Goal: Task Accomplishment & Management: Use online tool/utility

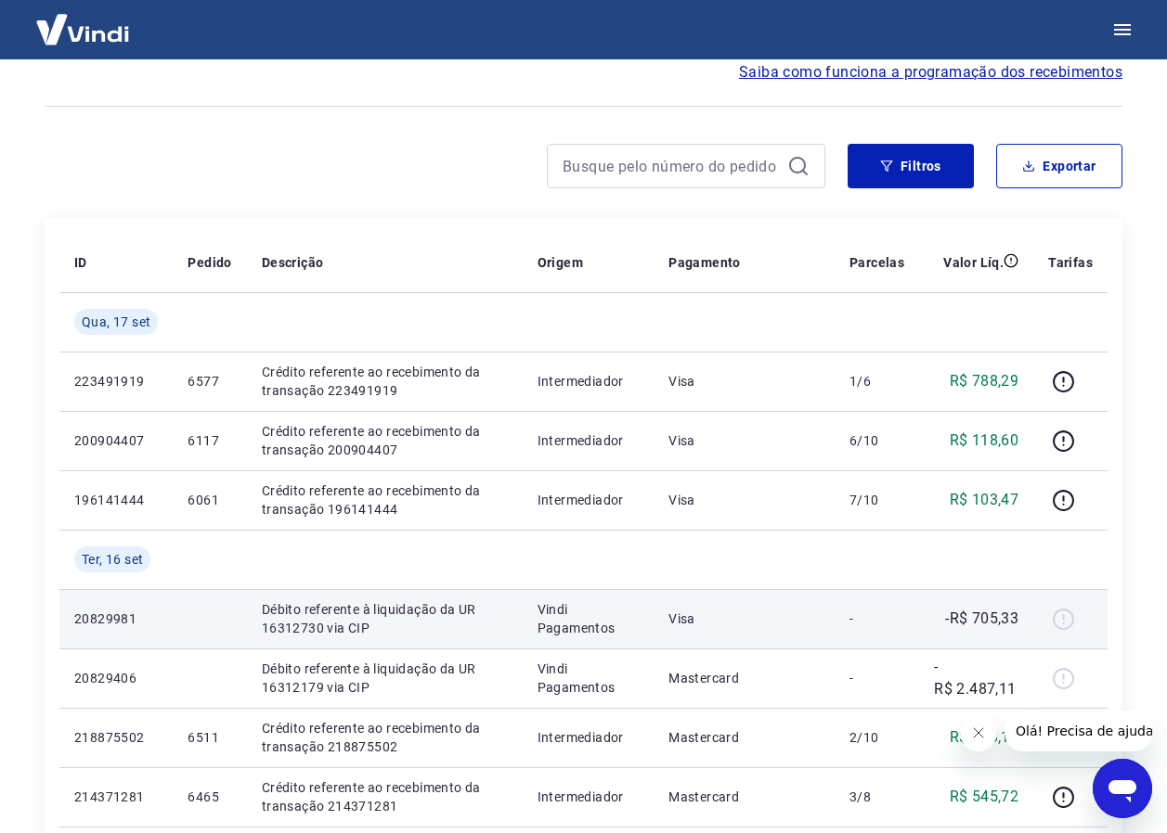
scroll to position [186, 0]
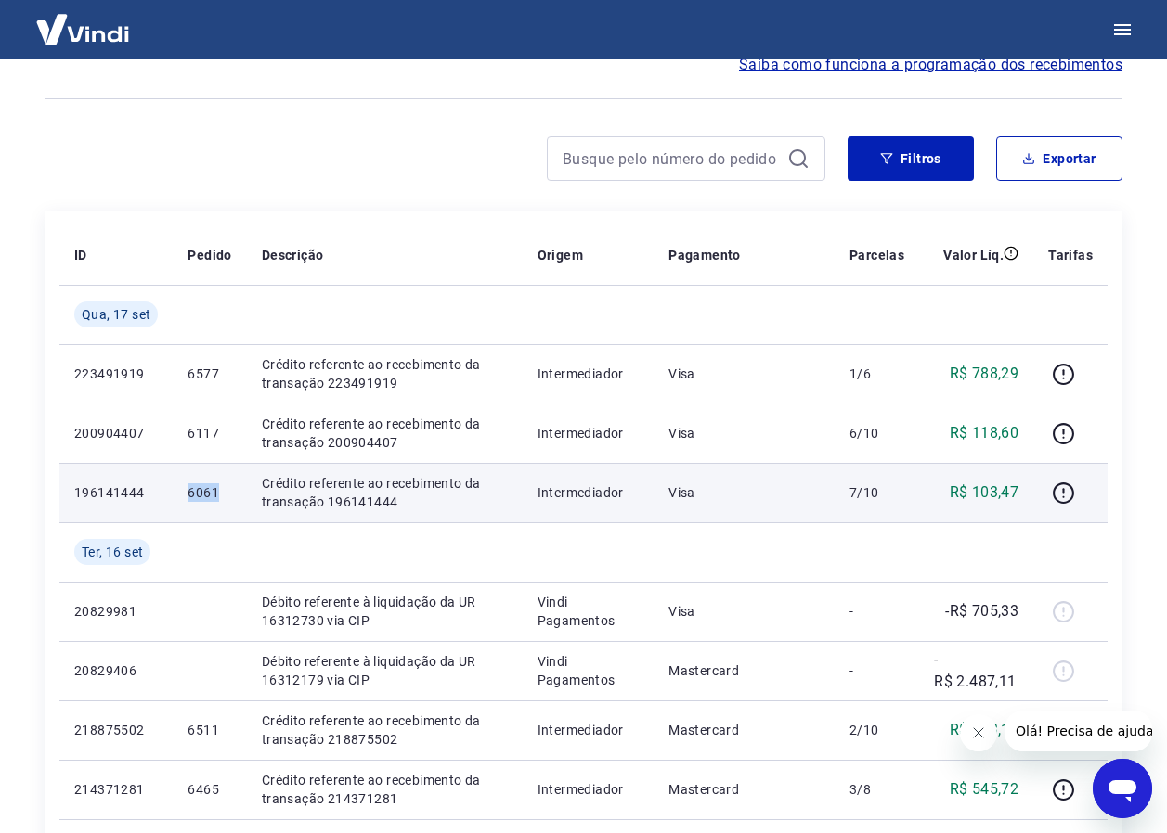
drag, startPoint x: 186, startPoint y: 490, endPoint x: 223, endPoint y: 490, distance: 37.1
click at [223, 490] on td "6061" at bounding box center [209, 492] width 73 height 59
drag, startPoint x: 223, startPoint y: 490, endPoint x: 197, endPoint y: 497, distance: 27.0
copy p "6061"
drag, startPoint x: 197, startPoint y: 497, endPoint x: 252, endPoint y: 516, distance: 57.8
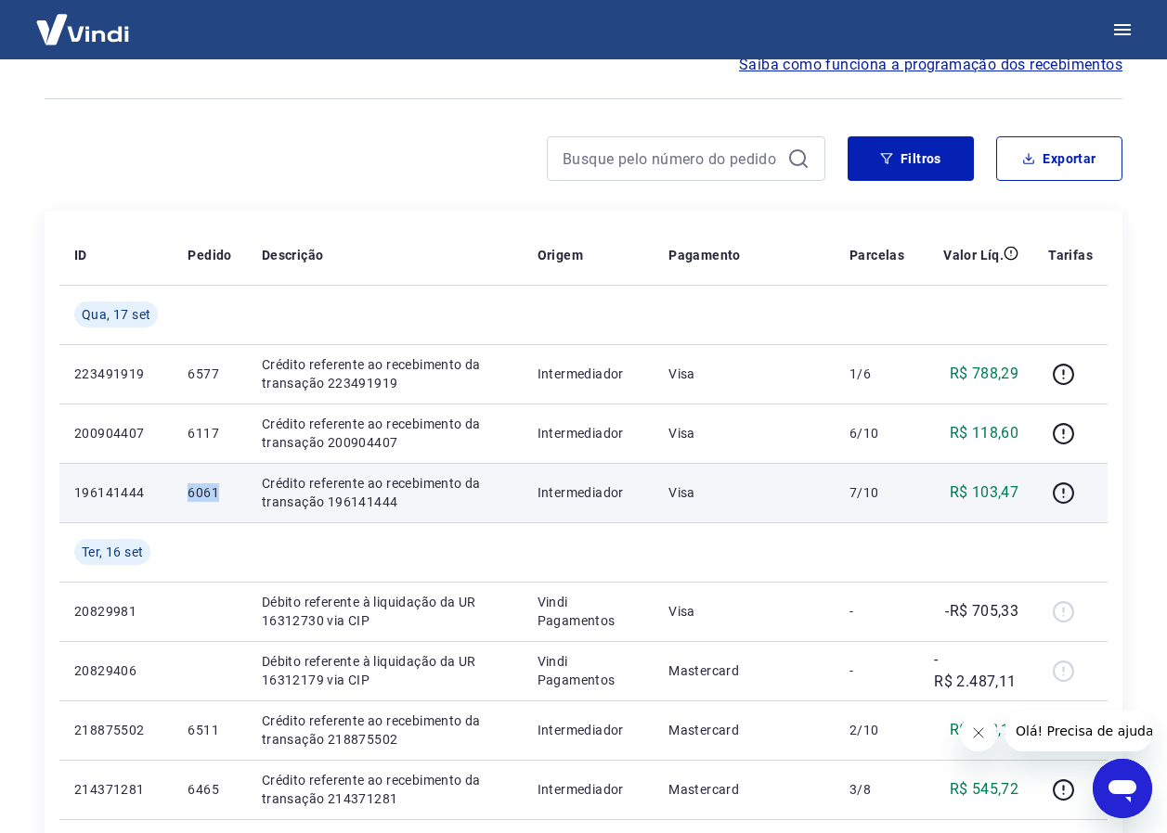
click at [252, 516] on td "Crédito referente ao recebimento da transação 196141444" at bounding box center [385, 492] width 276 height 59
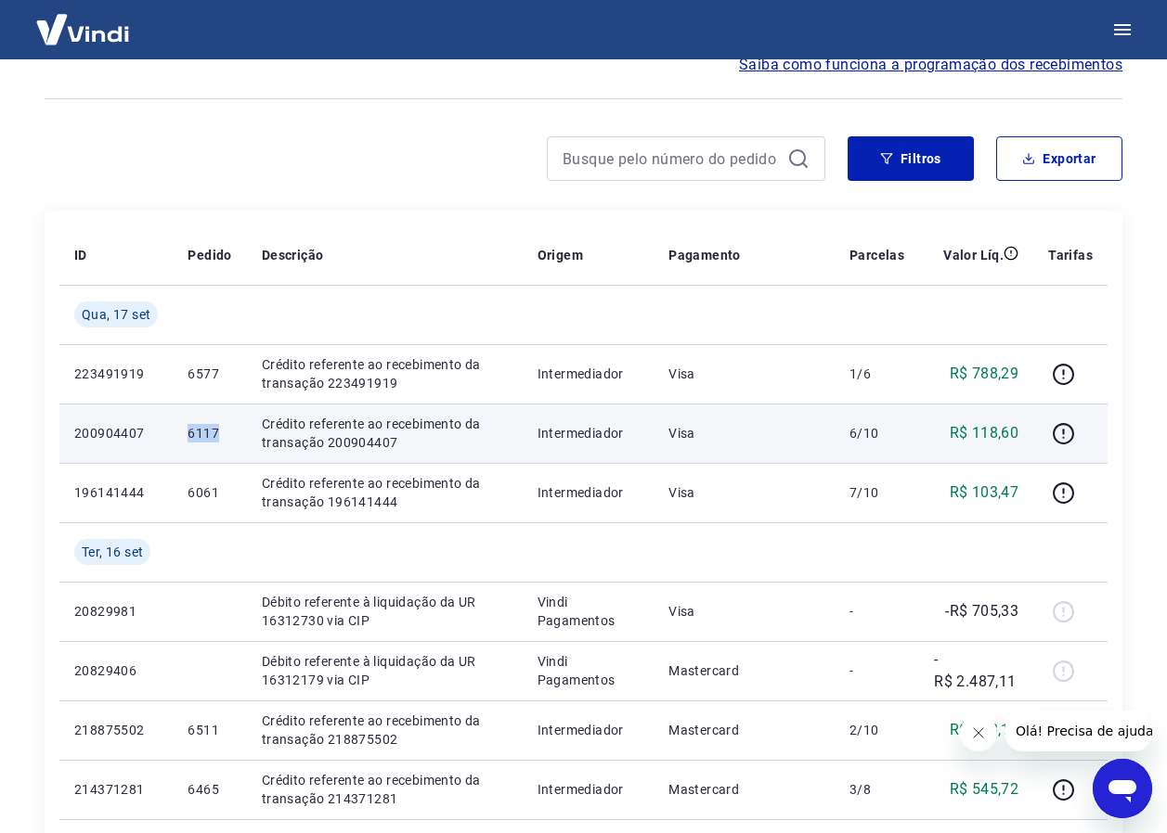
drag, startPoint x: 174, startPoint y: 437, endPoint x: 214, endPoint y: 438, distance: 39.9
click at [214, 438] on td "6117" at bounding box center [209, 433] width 73 height 59
click at [214, 438] on p "6117" at bounding box center [209, 433] width 44 height 19
drag, startPoint x: 214, startPoint y: 438, endPoint x: 206, endPoint y: 433, distance: 10.0
copy p "6117"
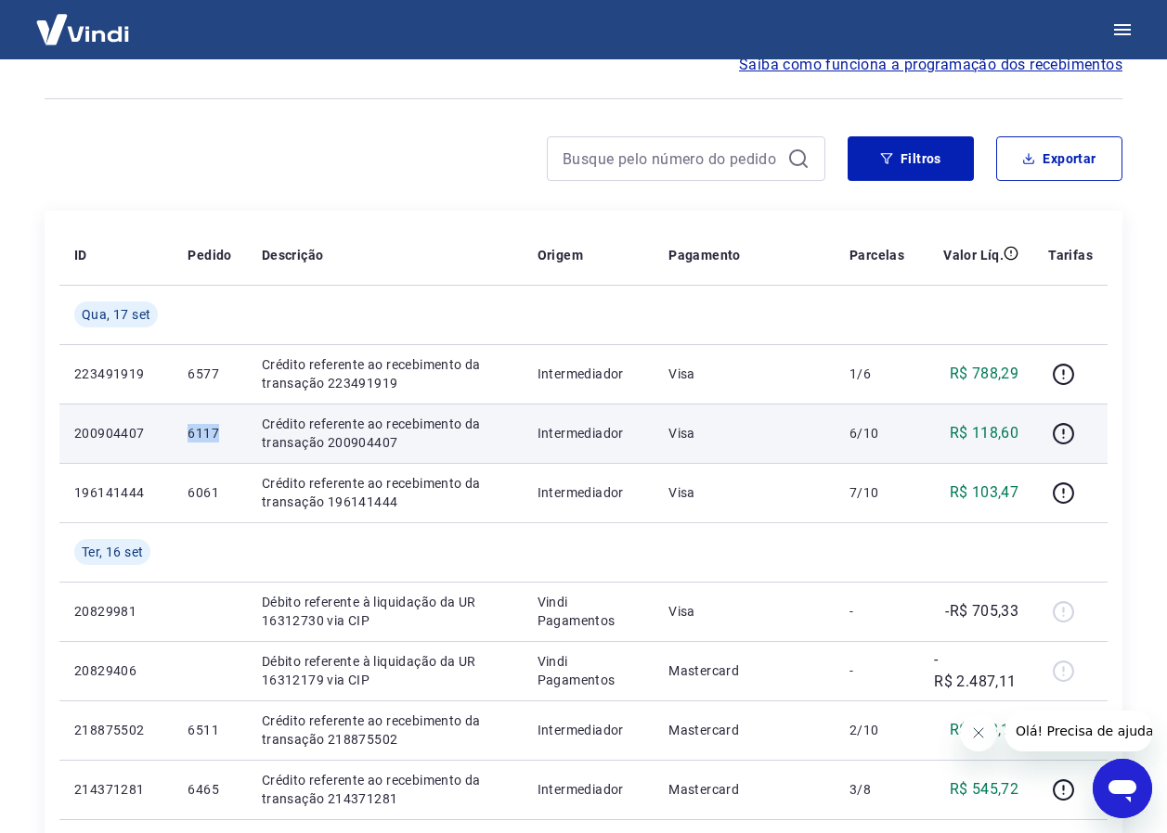
click at [254, 446] on td "Crédito referente ao recebimento da transação 200904407" at bounding box center [385, 433] width 276 height 59
click at [1072, 428] on icon "button" at bounding box center [1062, 433] width 21 height 21
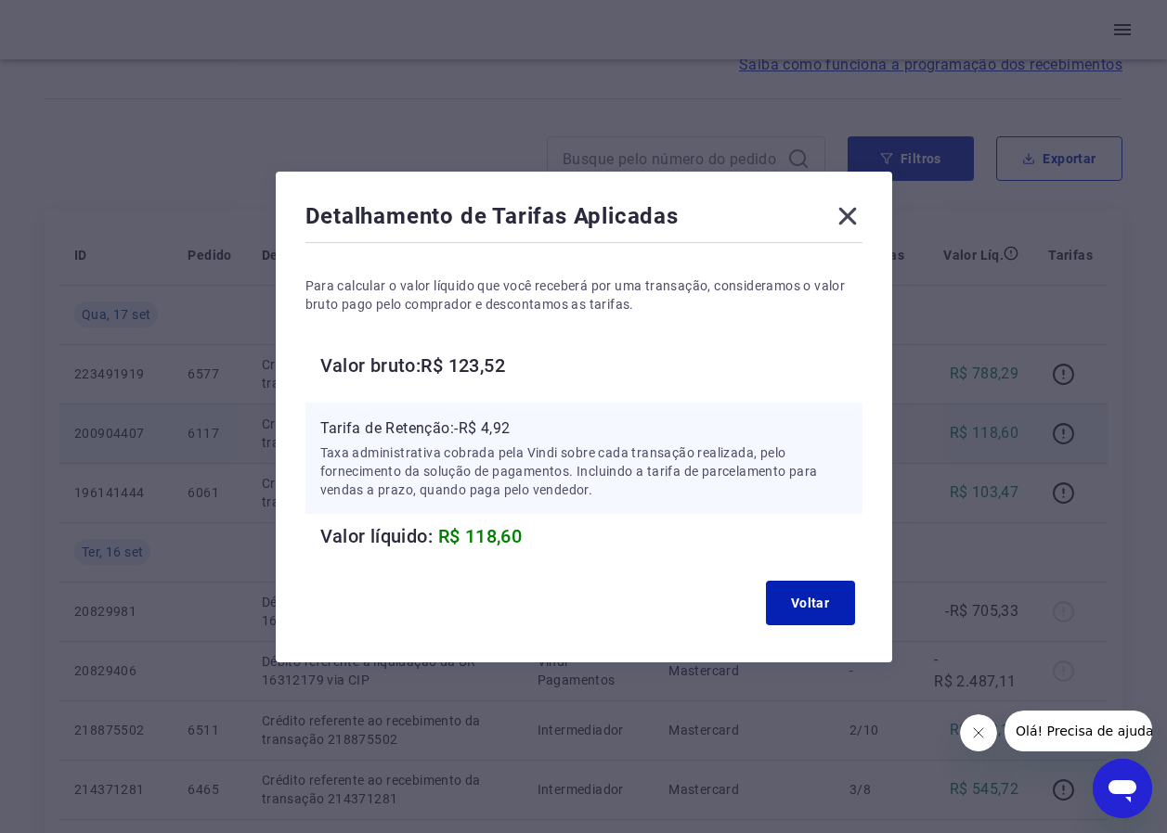
click at [862, 218] on icon at bounding box center [848, 216] width 30 height 30
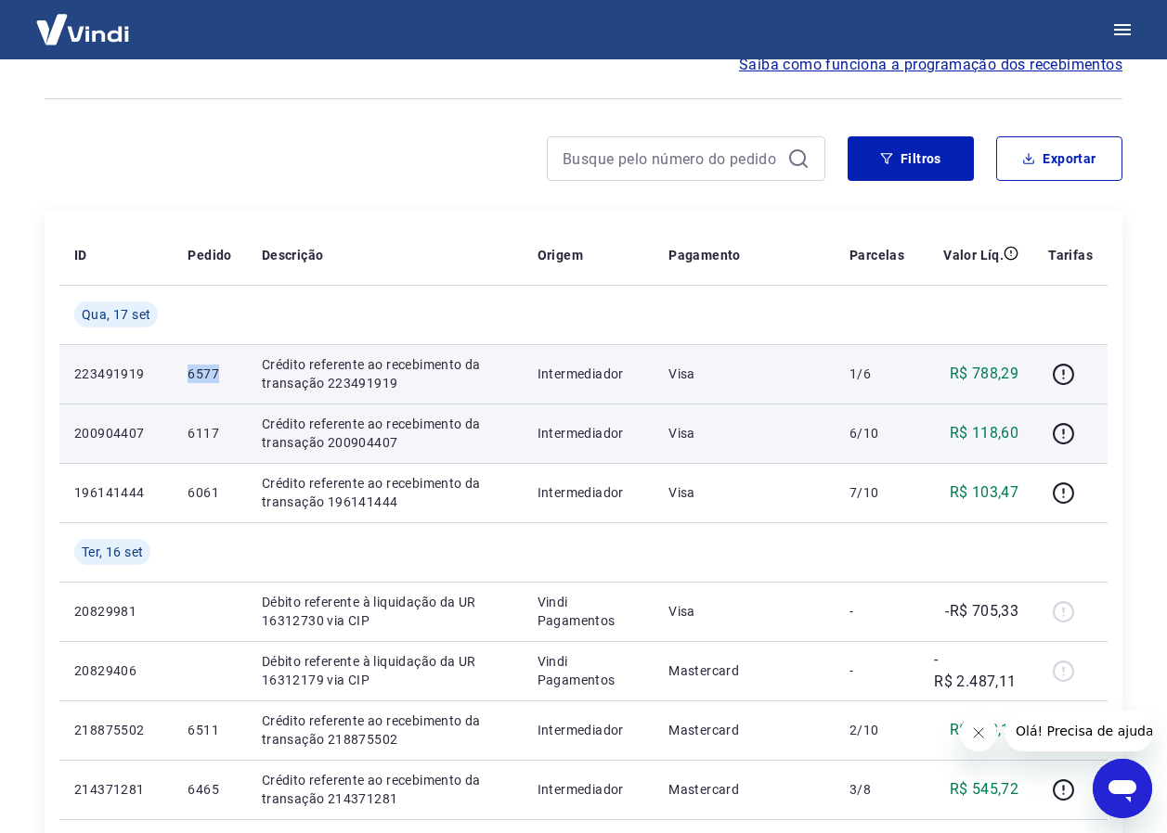
drag, startPoint x: 189, startPoint y: 380, endPoint x: 216, endPoint y: 376, distance: 27.2
click at [216, 376] on td "6577" at bounding box center [209, 373] width 73 height 59
drag, startPoint x: 216, startPoint y: 376, endPoint x: 206, endPoint y: 377, distance: 10.3
copy p "6577"
click at [272, 394] on td "Crédito referente ao recebimento da transação 223491919" at bounding box center [385, 373] width 276 height 59
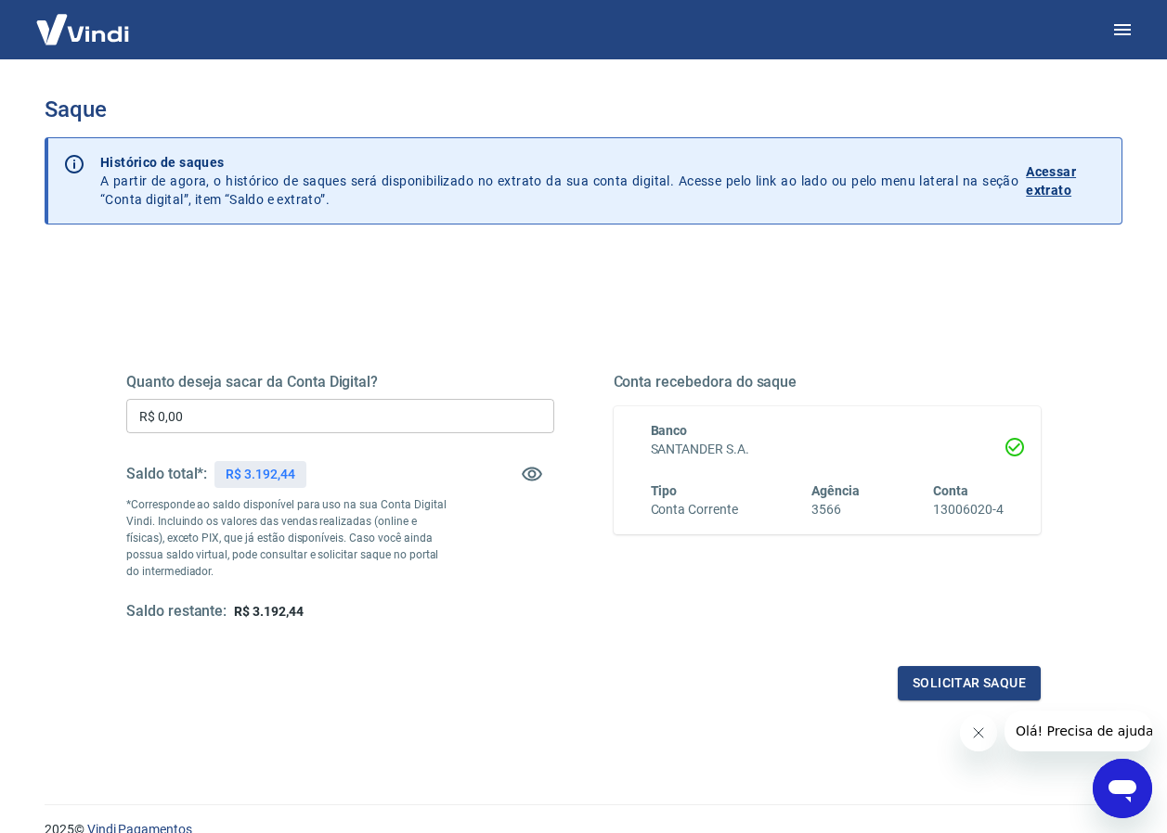
click at [274, 428] on input "R$ 0,00" at bounding box center [340, 416] width 428 height 34
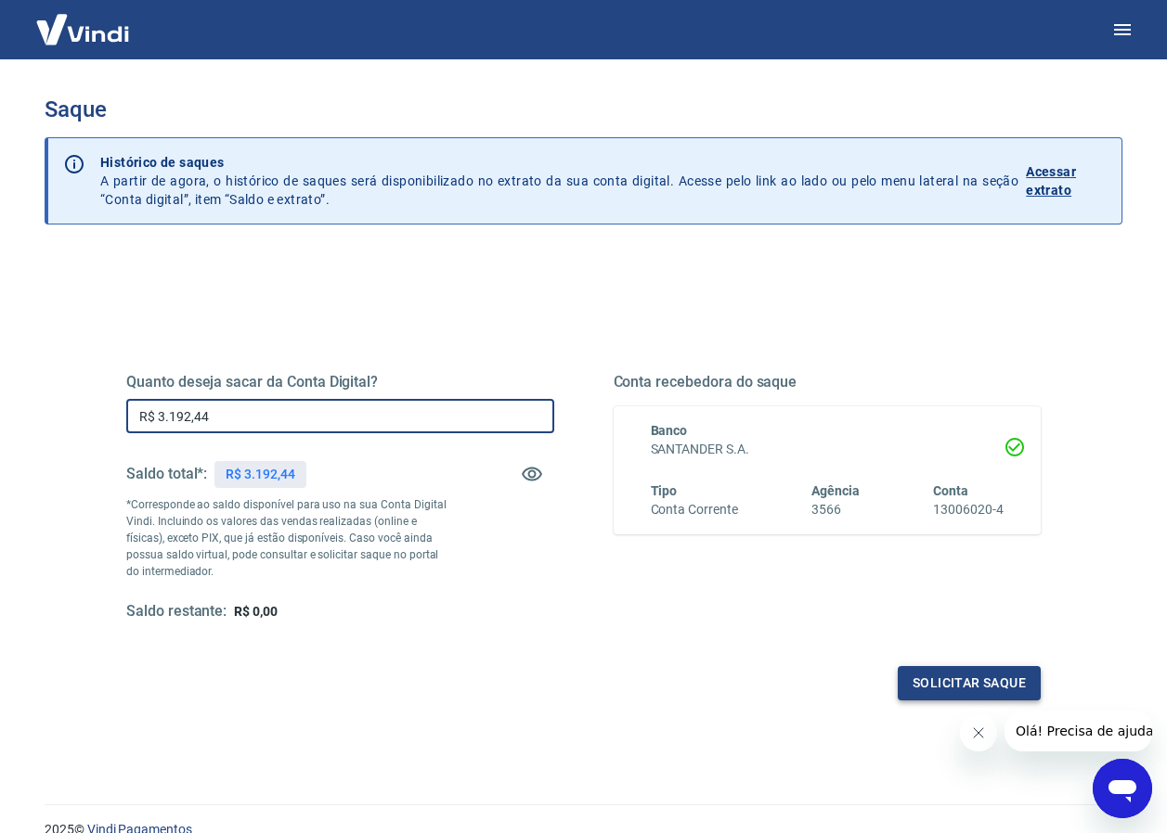
type input "R$ 3.192,44"
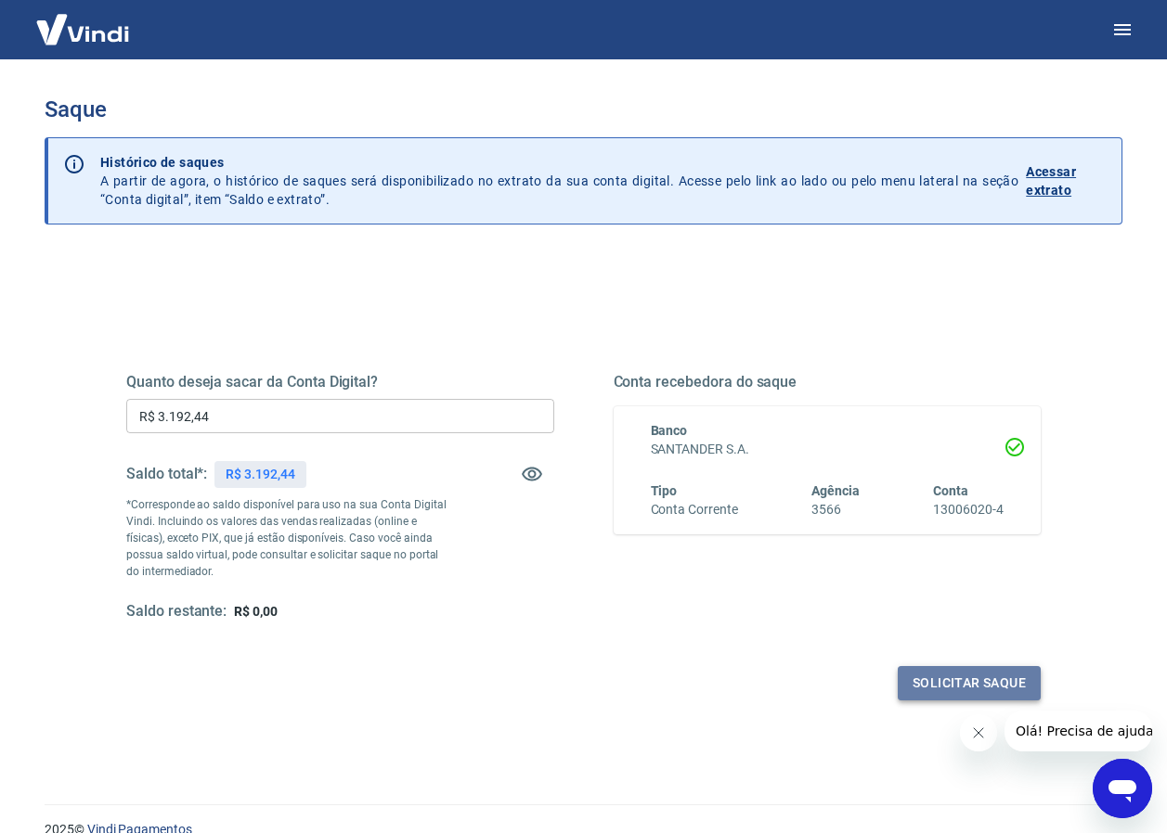
click at [967, 686] on button "Solicitar saque" at bounding box center [968, 683] width 143 height 34
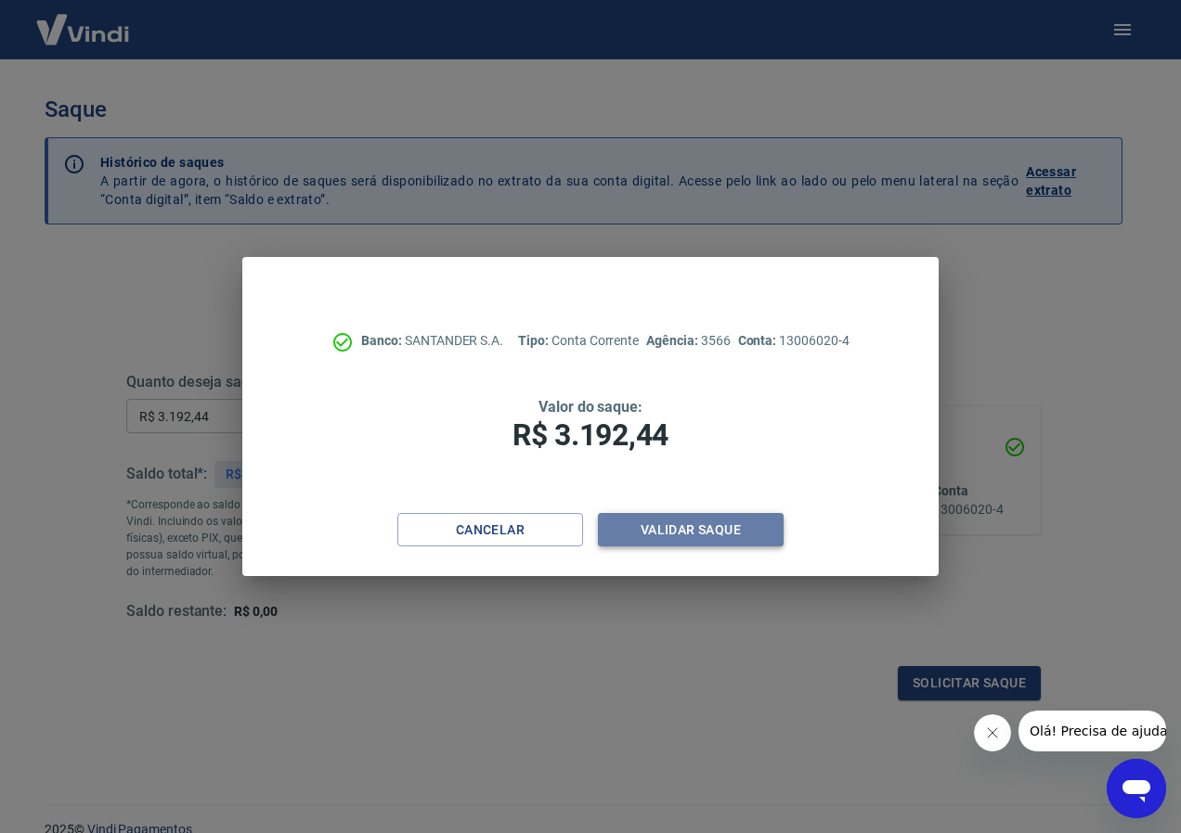
click at [665, 516] on button "Validar saque" at bounding box center [691, 530] width 186 height 34
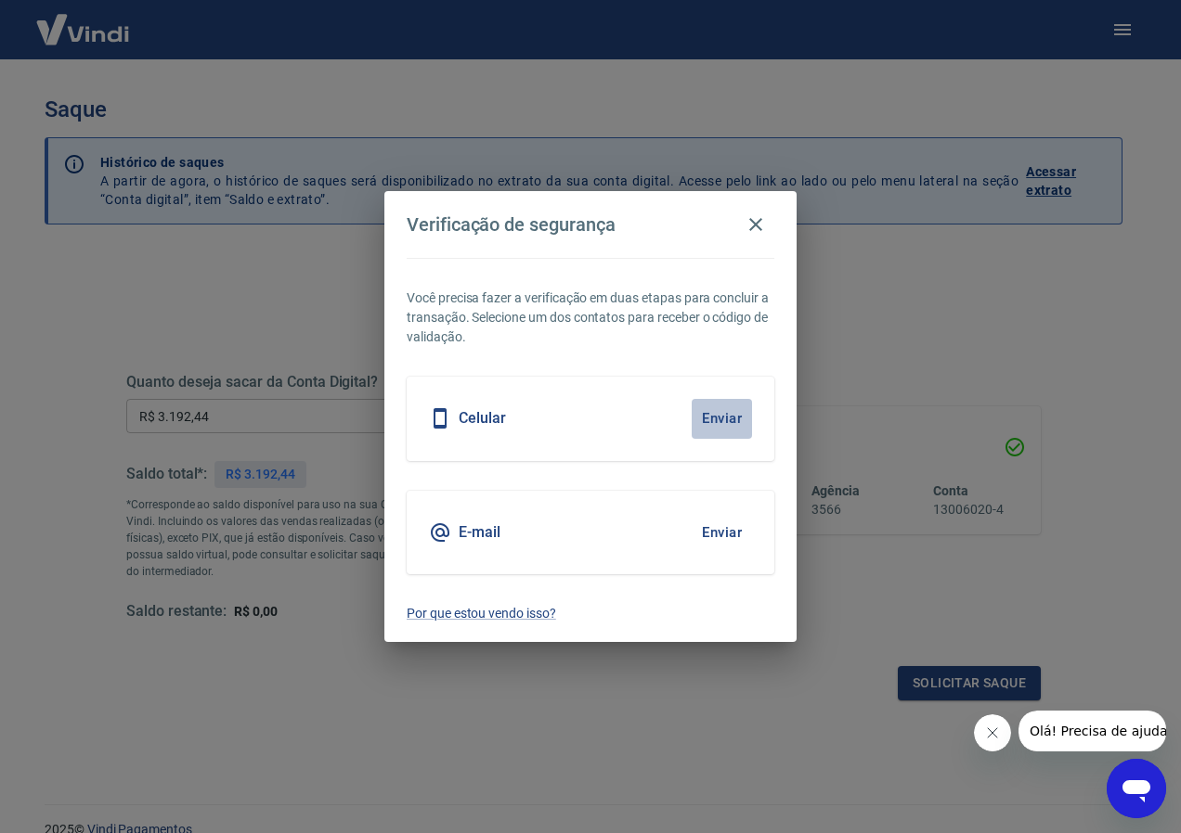
click at [716, 419] on button "Enviar" at bounding box center [721, 418] width 60 height 39
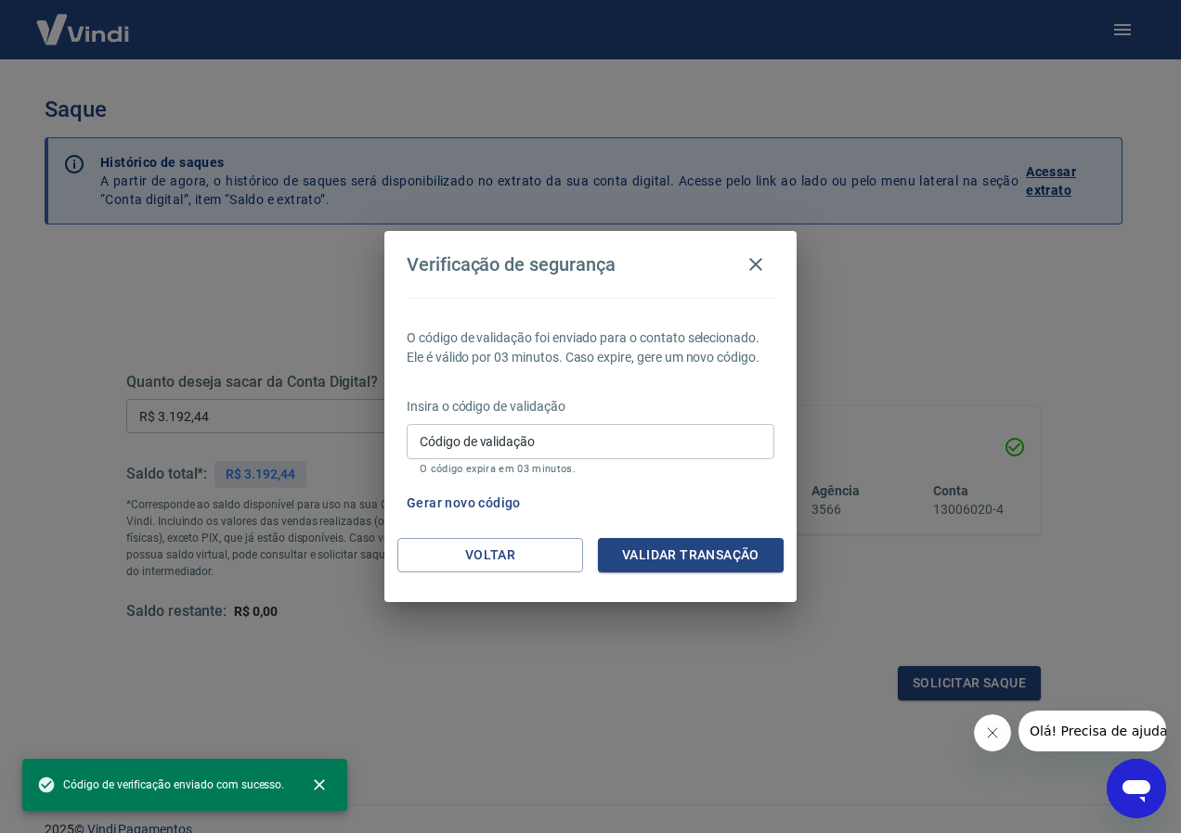
click at [560, 451] on input "Código de validação" at bounding box center [591, 441] width 368 height 34
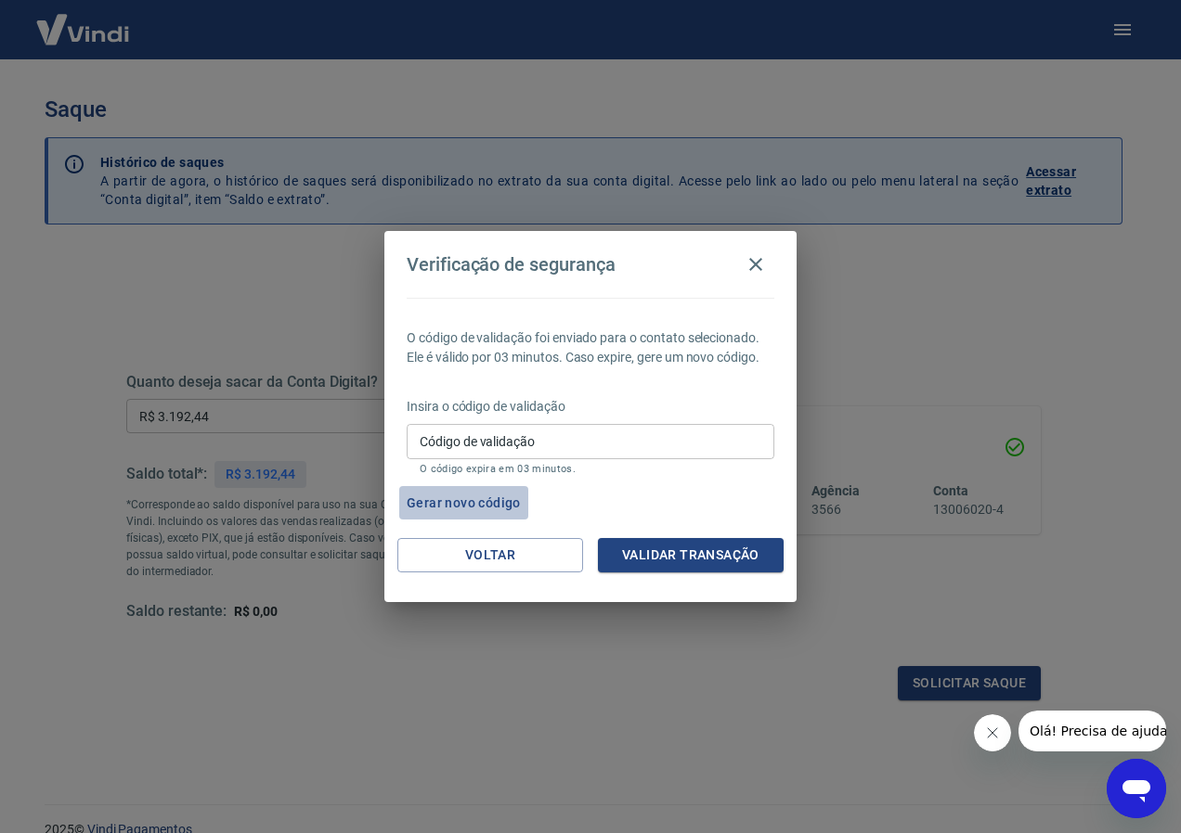
click at [471, 490] on button "Gerar novo código" at bounding box center [463, 503] width 129 height 34
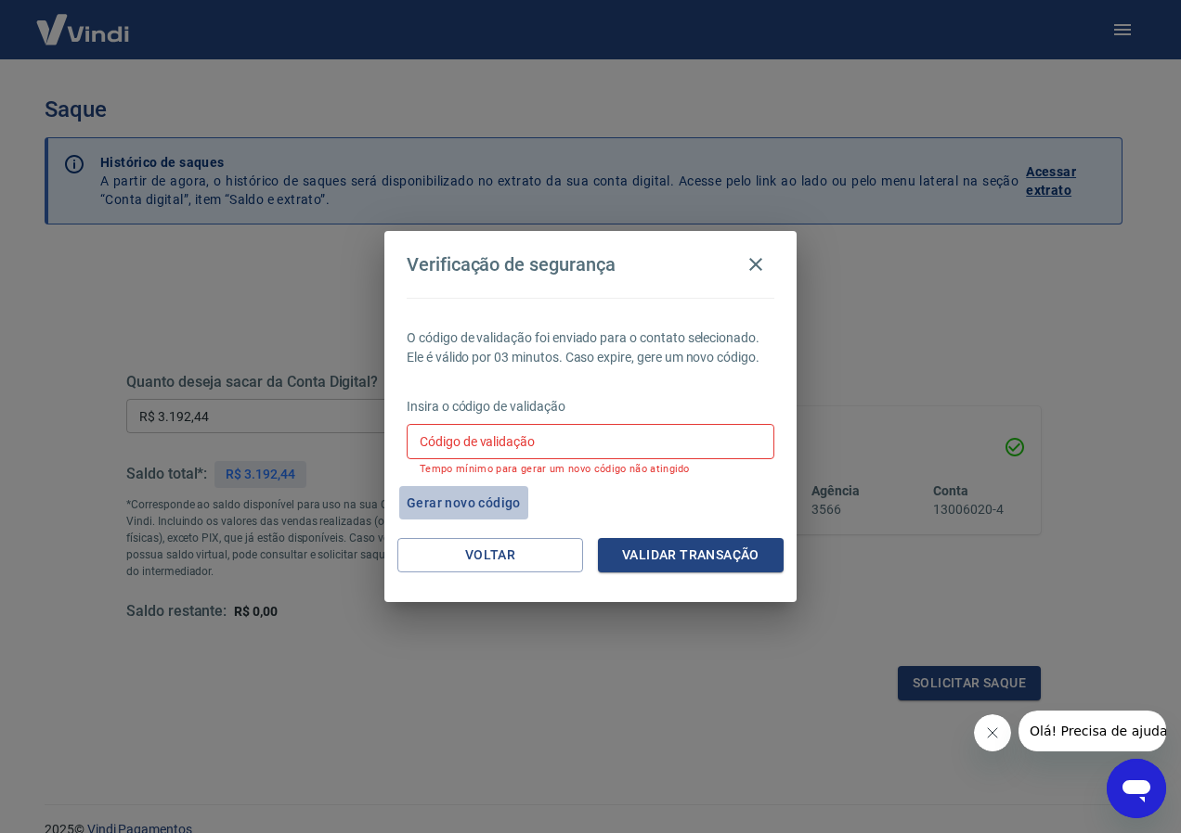
click at [458, 514] on button "Gerar novo código" at bounding box center [463, 503] width 129 height 34
click at [458, 495] on button "Gerar novo código" at bounding box center [463, 503] width 129 height 34
click at [757, 260] on icon "button" at bounding box center [755, 264] width 22 height 22
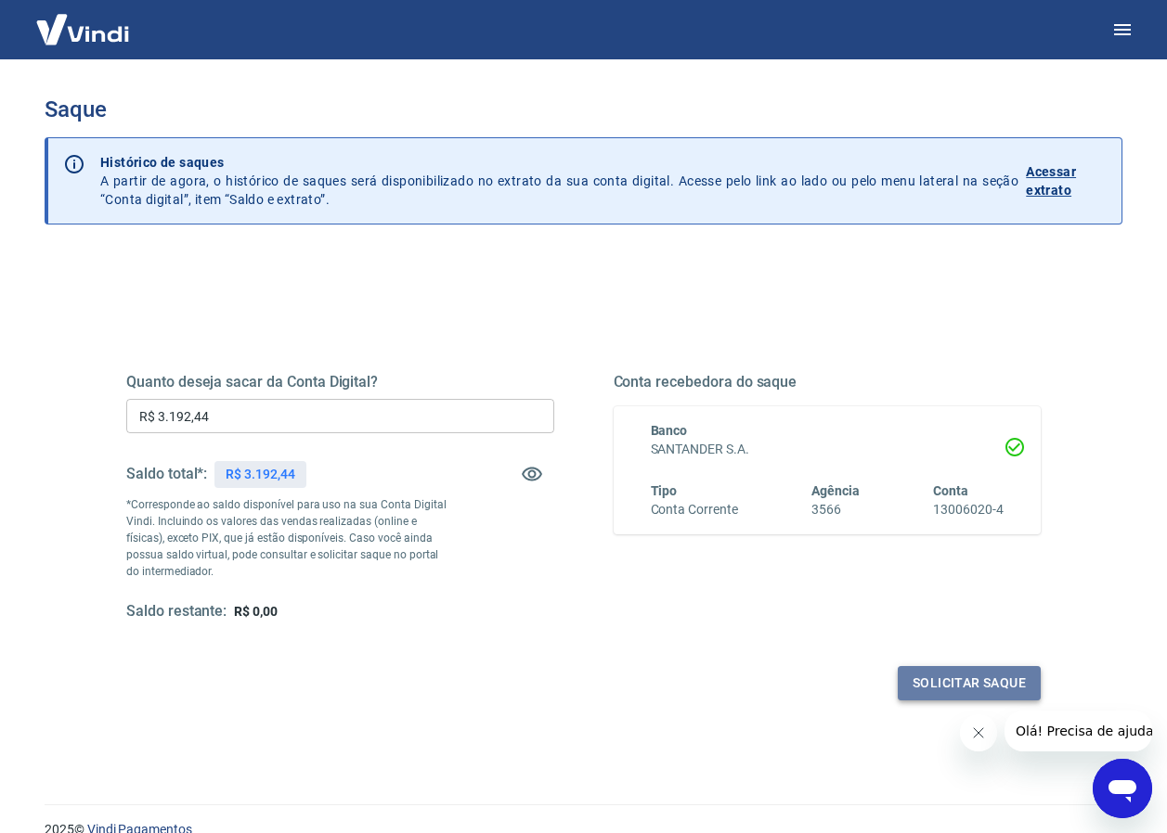
click at [981, 674] on button "Solicitar saque" at bounding box center [968, 683] width 143 height 34
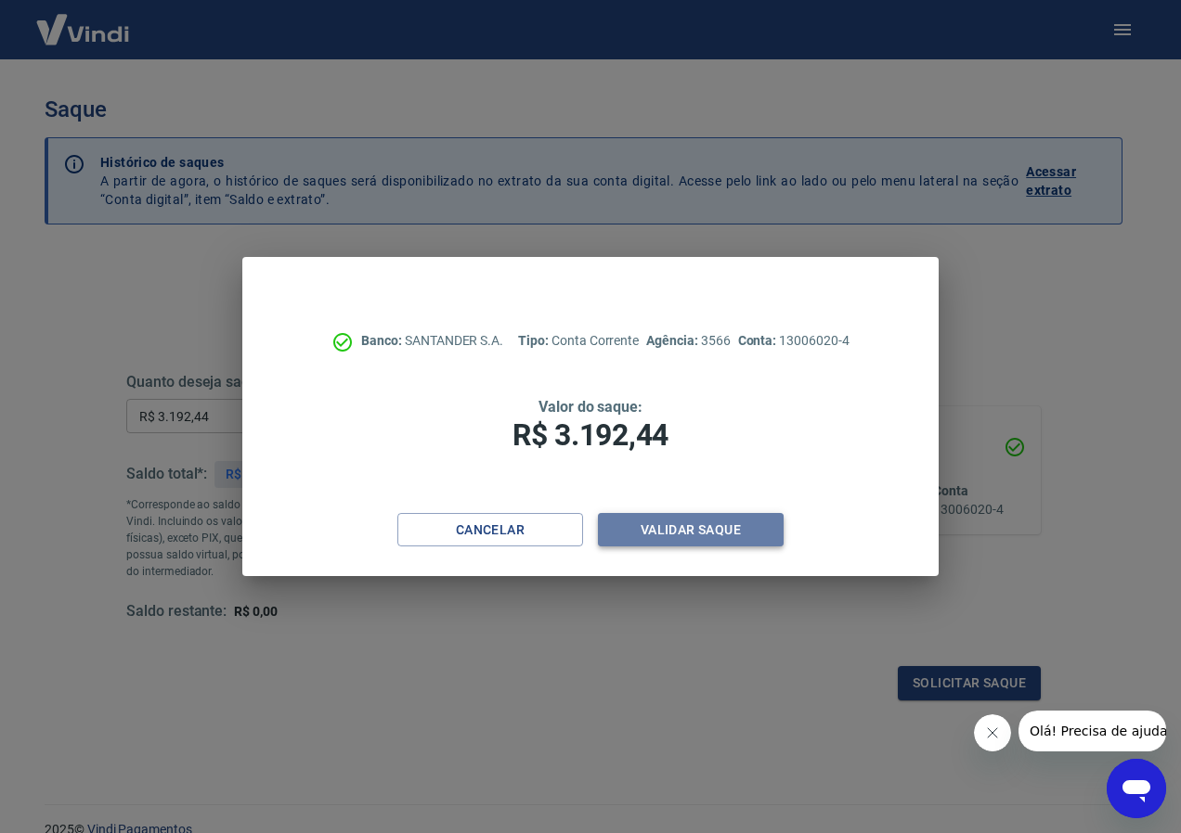
click at [693, 536] on button "Validar saque" at bounding box center [691, 530] width 186 height 34
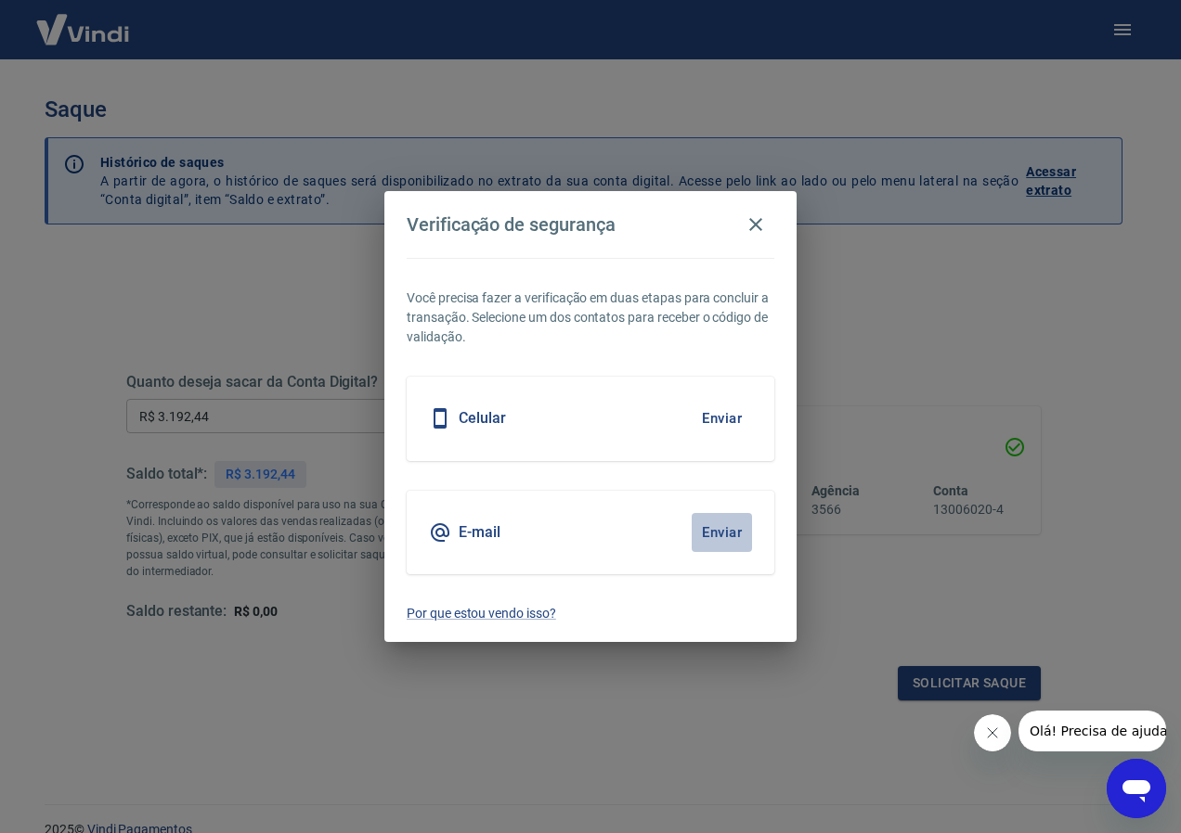
click at [701, 532] on button "Enviar" at bounding box center [721, 532] width 60 height 39
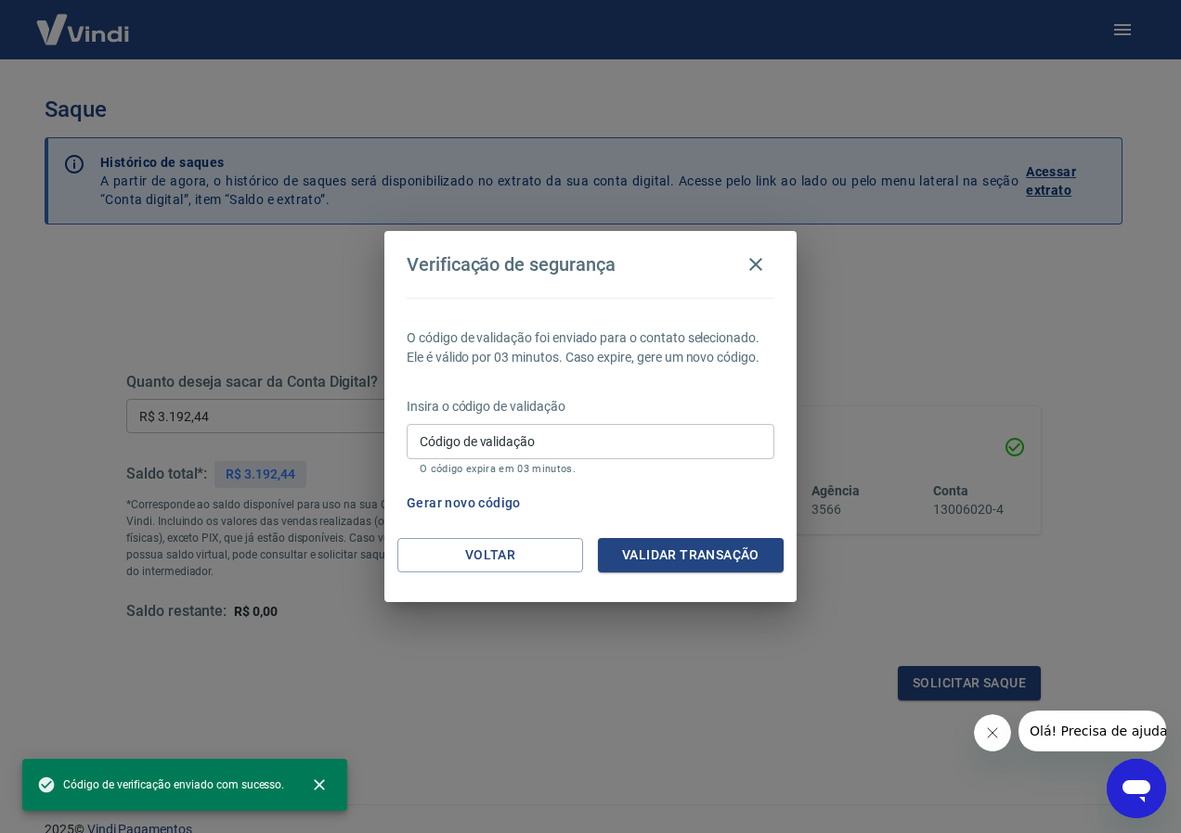
click at [522, 432] on input "Código de validação" at bounding box center [591, 441] width 368 height 34
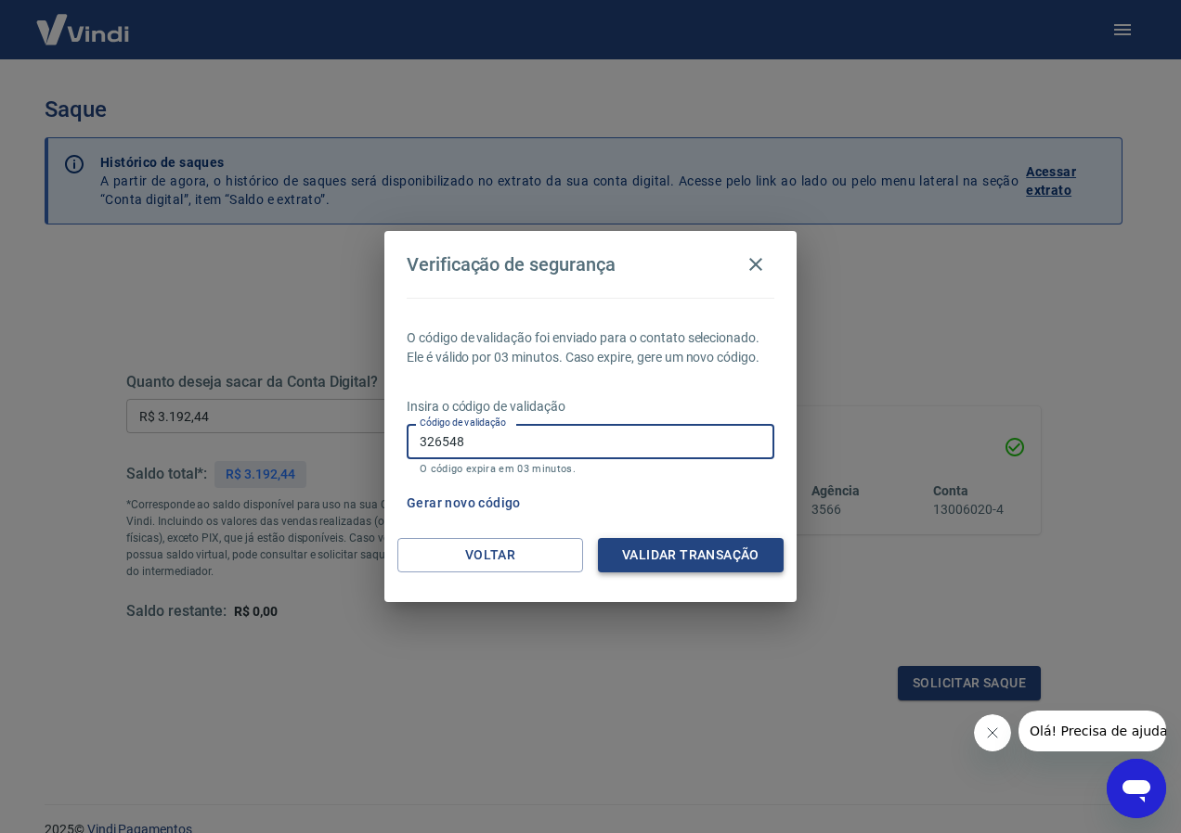
type input "326548"
click at [674, 545] on button "Validar transação" at bounding box center [691, 555] width 186 height 34
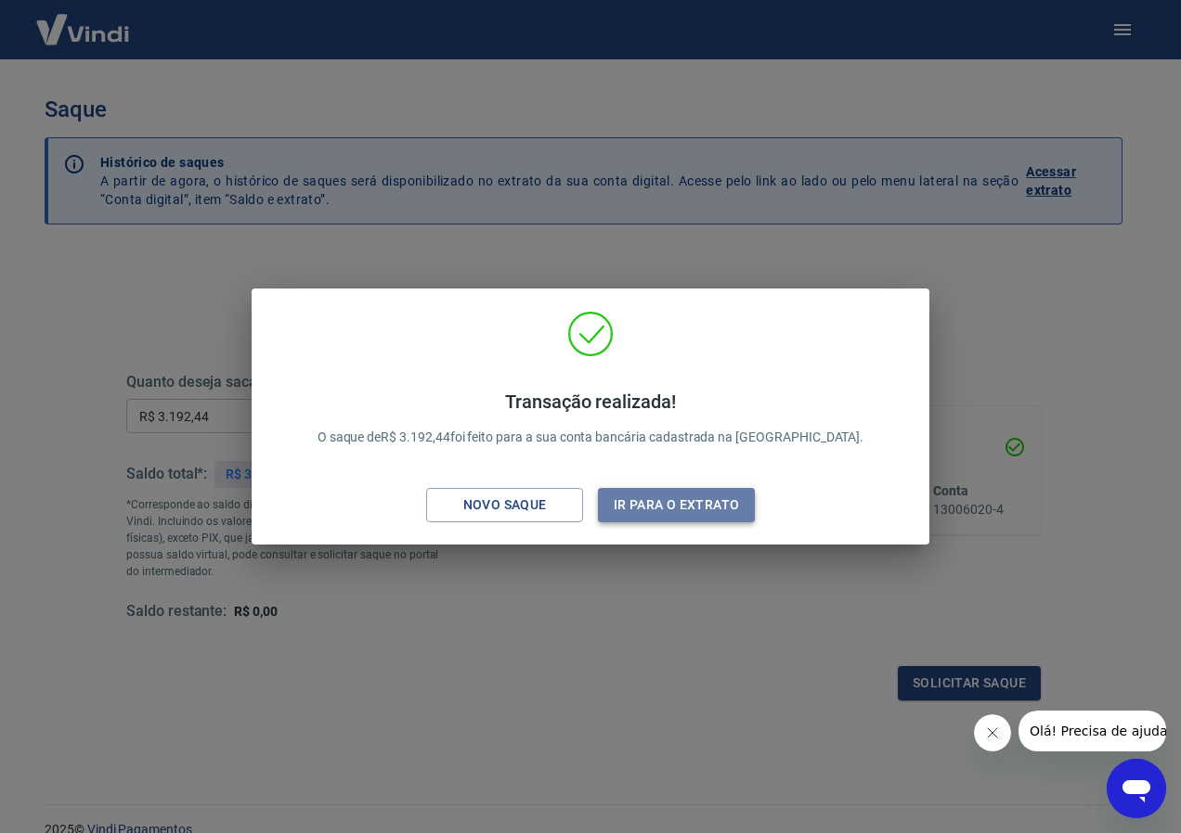
click at [650, 504] on button "Ir para o extrato" at bounding box center [676, 505] width 157 height 34
